Goal: Communication & Community: Answer question/provide support

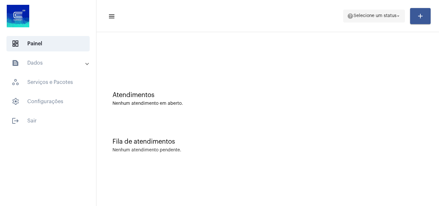
click at [388, 15] on span "Selecione um status" at bounding box center [375, 16] width 43 height 5
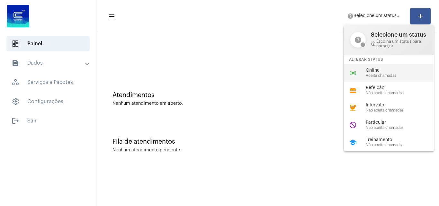
click at [375, 74] on span "Aceita chamadas" at bounding box center [402, 76] width 73 height 4
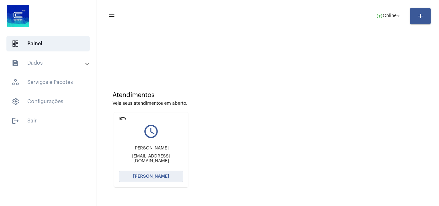
click at [162, 178] on span "[PERSON_NAME]" at bounding box center [151, 176] width 36 height 5
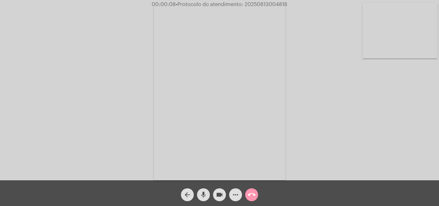
click at [203, 192] on mat-icon "mic" at bounding box center [204, 195] width 8 height 8
click at [201, 194] on mat-icon "mic_off" at bounding box center [204, 195] width 8 height 8
click at [232, 194] on button "more_horiz" at bounding box center [235, 194] width 13 height 13
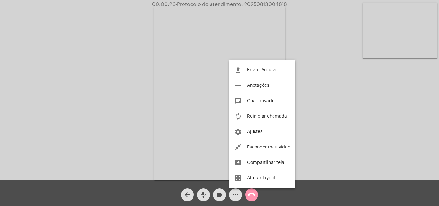
click at [142, 89] on div at bounding box center [219, 103] width 439 height 206
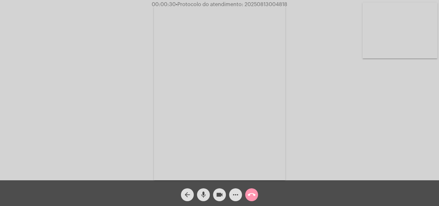
click at [206, 196] on mat-icon "mic" at bounding box center [204, 195] width 8 height 8
click at [204, 192] on mat-icon "mic_off" at bounding box center [204, 195] width 8 height 8
click at [204, 193] on mat-icon "mic" at bounding box center [204, 195] width 8 height 8
click at [203, 194] on mat-icon "mic_off" at bounding box center [204, 195] width 8 height 8
click at [204, 195] on mat-icon "mic" at bounding box center [204, 195] width 8 height 8
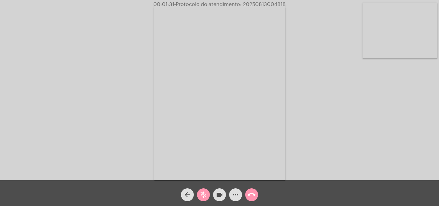
click at [205, 193] on mat-icon "mic_off" at bounding box center [204, 195] width 8 height 8
click at [204, 193] on mat-icon "mic" at bounding box center [204, 195] width 8 height 8
click at [208, 192] on button "mic_off" at bounding box center [203, 194] width 13 height 13
click at [234, 195] on mat-icon "more_horiz" at bounding box center [236, 195] width 8 height 8
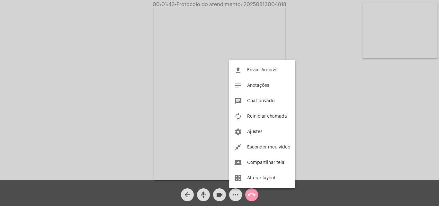
click at [118, 84] on div at bounding box center [219, 103] width 439 height 206
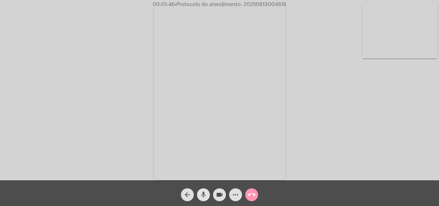
click at [204, 192] on mat-icon "mic" at bounding box center [204, 195] width 8 height 8
click at [203, 192] on mat-icon "mic_off" at bounding box center [204, 195] width 8 height 8
click at [341, 157] on div "Acessando Câmera e Microfone..." at bounding box center [220, 92] width 438 height 180
click at [205, 192] on mat-icon "mic" at bounding box center [204, 195] width 8 height 8
click at [202, 191] on mat-icon "mic_off" at bounding box center [204, 195] width 8 height 8
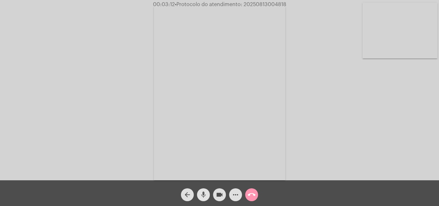
click at [204, 193] on mat-icon "mic" at bounding box center [204, 195] width 8 height 8
